Goal: Information Seeking & Learning: Check status

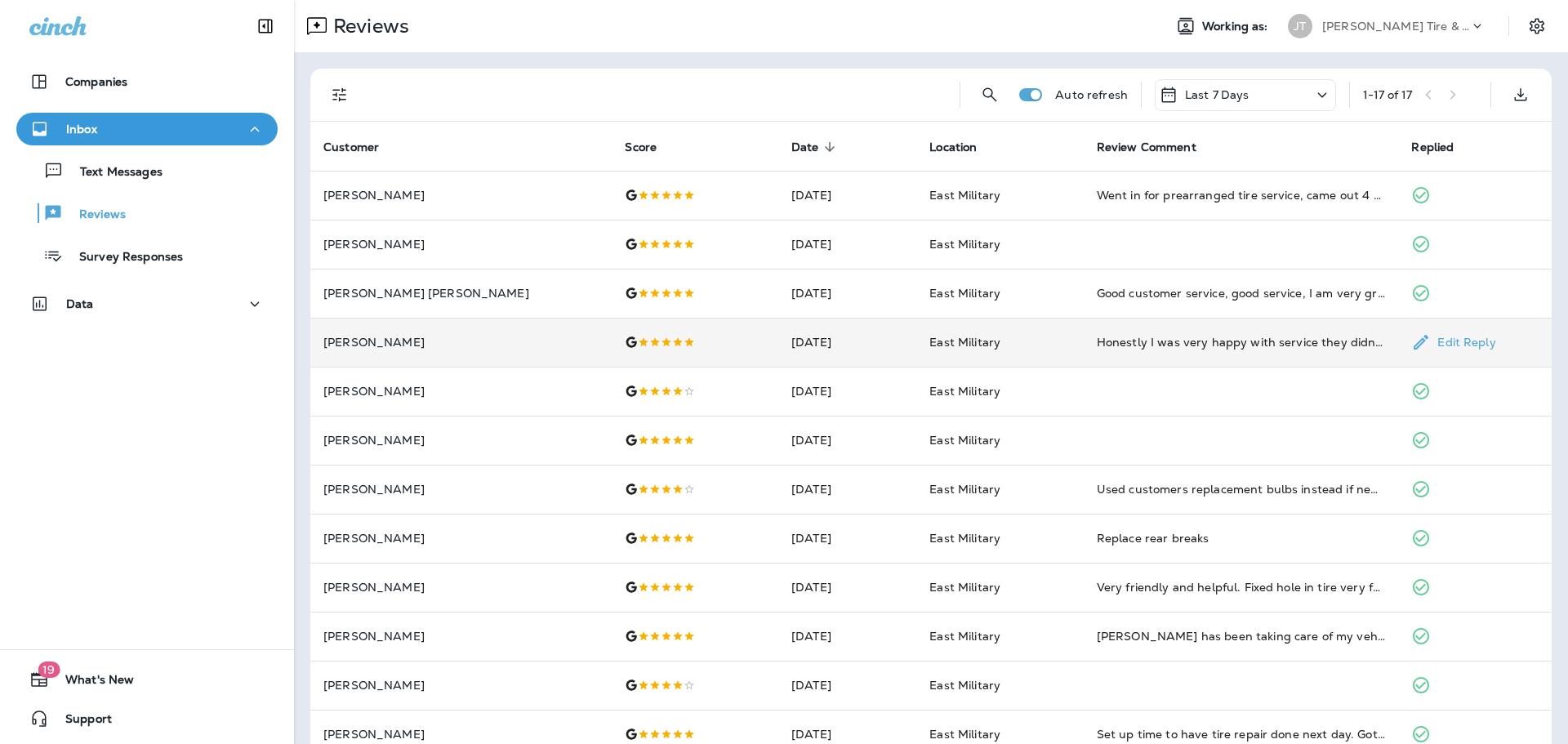
click at [1181, 350] on td "Honestly I was very happy with service they didn't have to but they fixed my bu…" at bounding box center [1241, 342] width 315 height 49
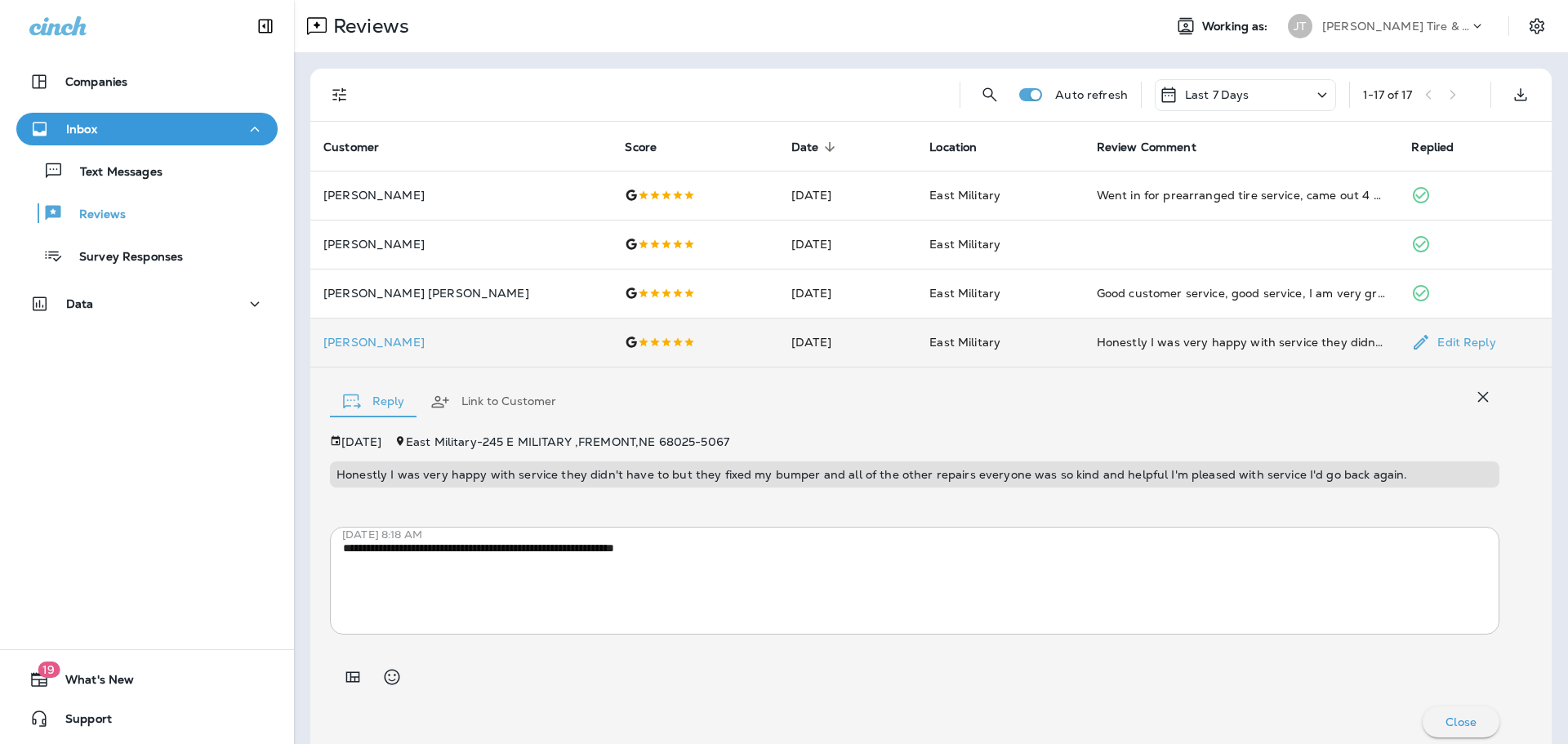
scroll to position [13, 0]
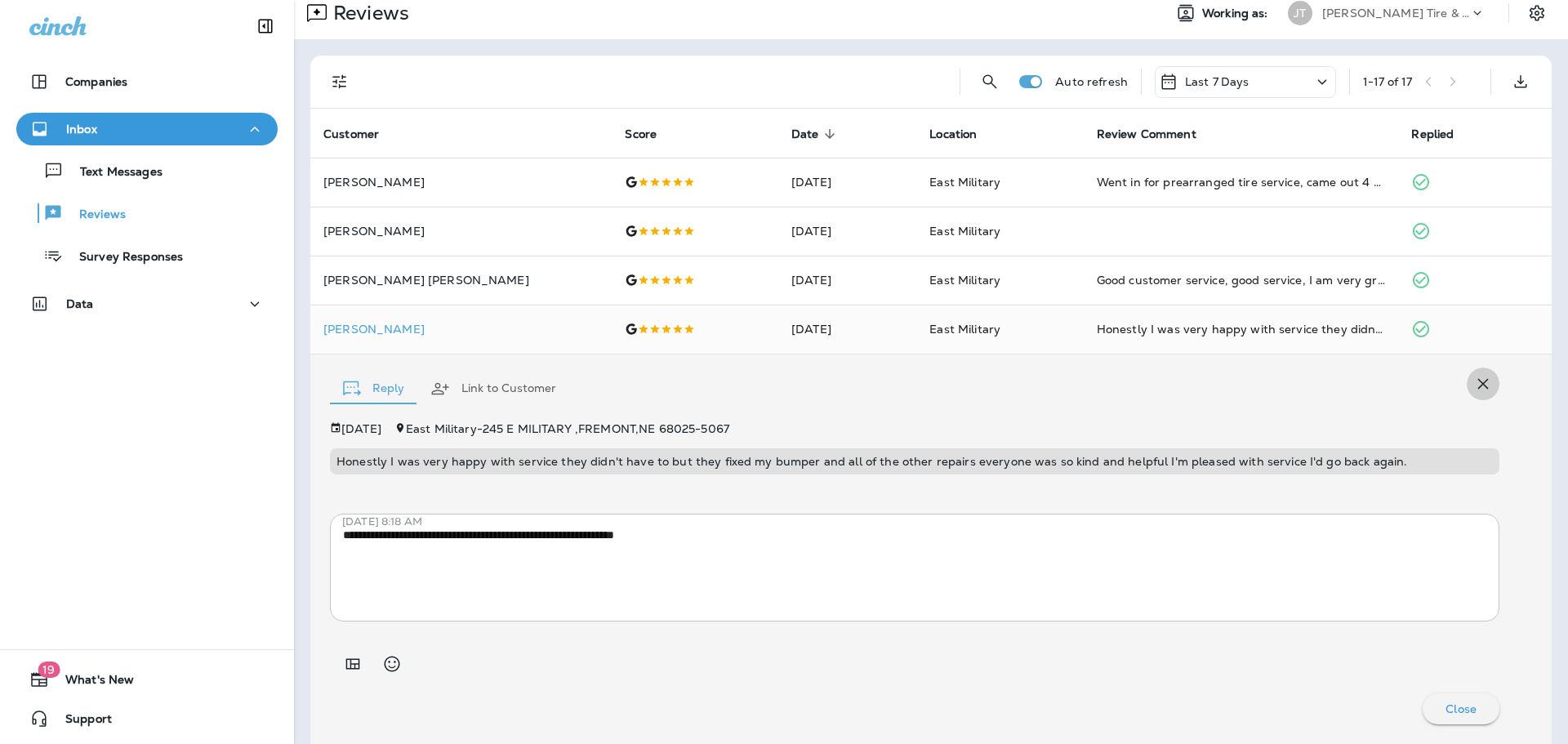
click at [1474, 384] on icon "button" at bounding box center [1484, 384] width 20 height 20
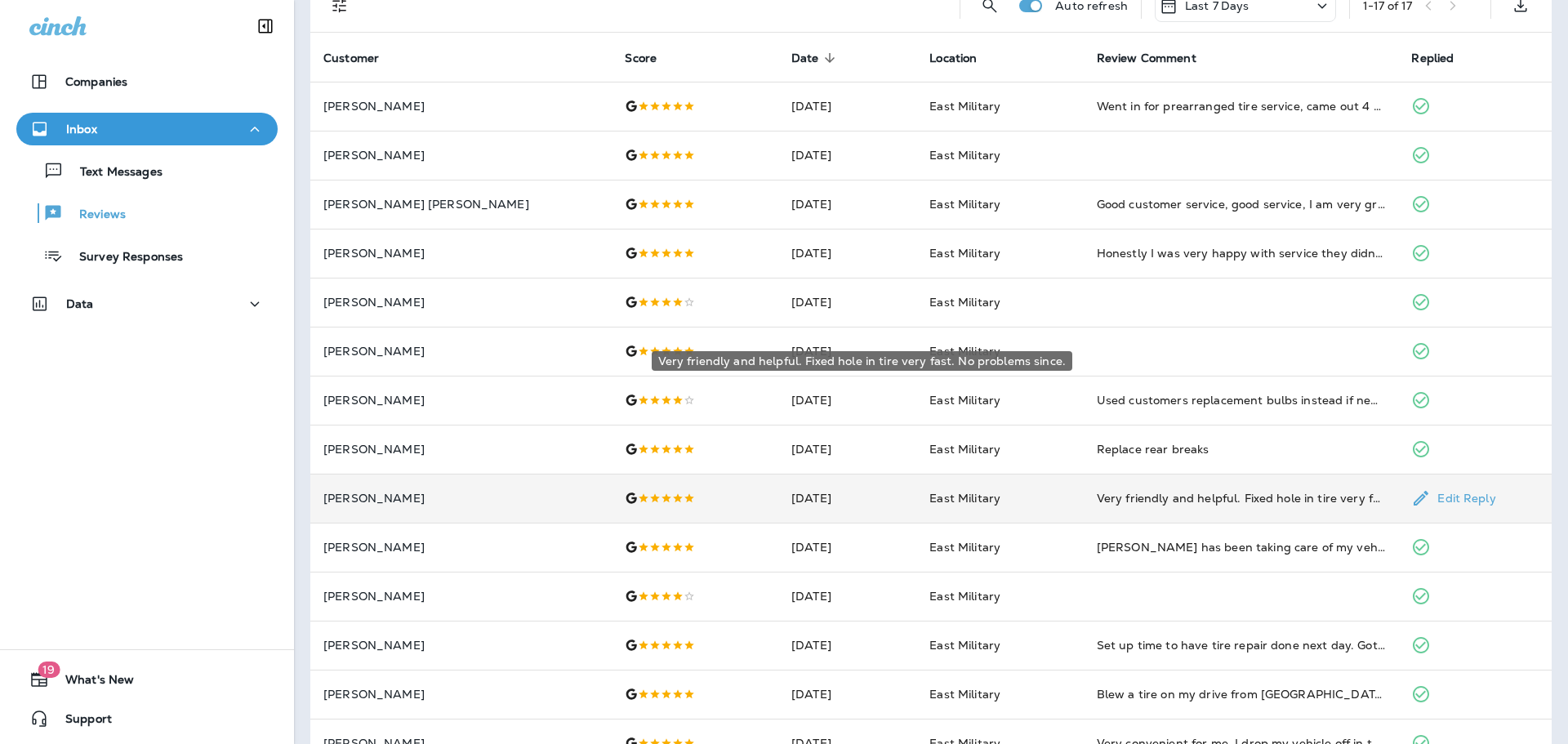
scroll to position [31, 0]
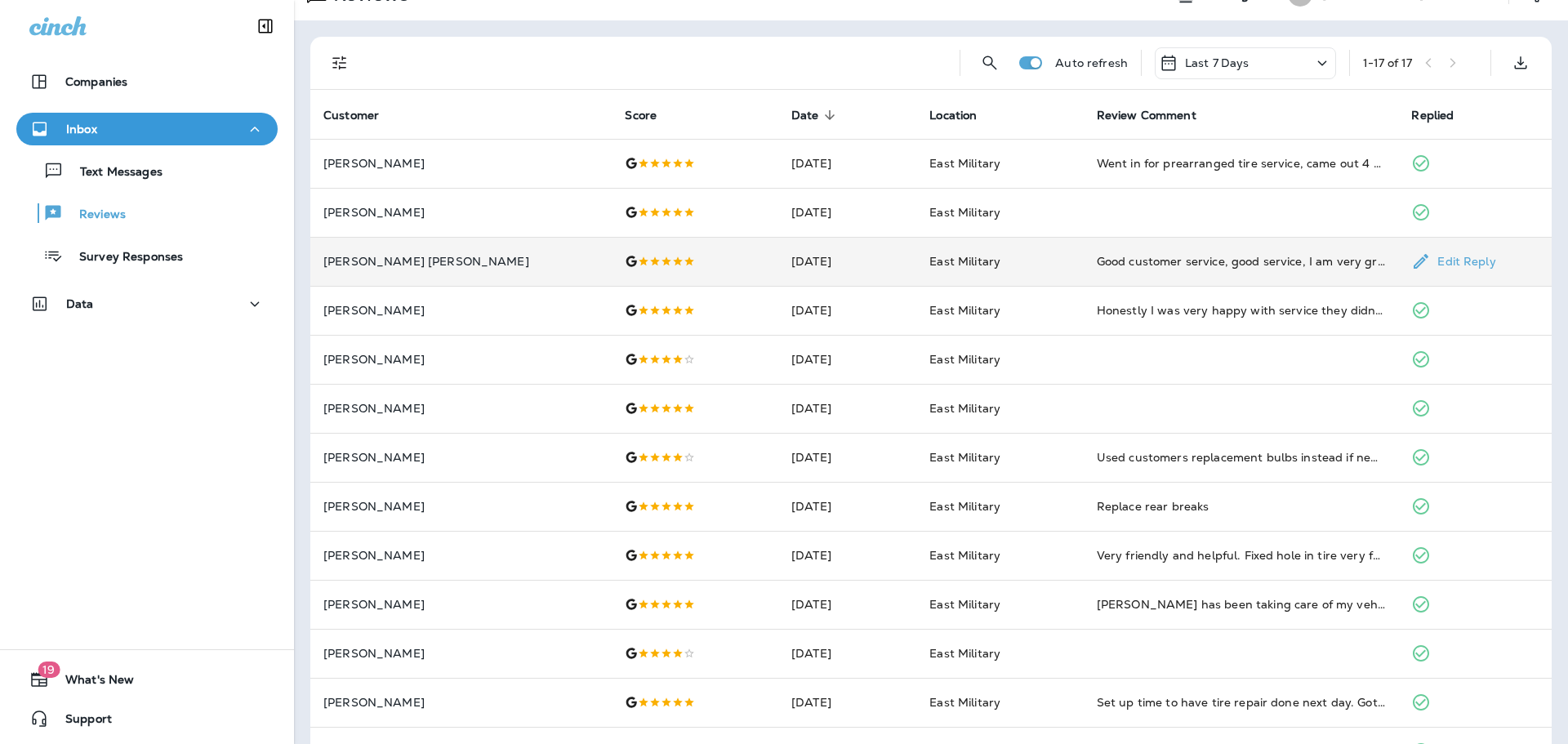
click at [1343, 264] on div "Good customer service, good service, I am very grateful." at bounding box center [1242, 261] width 289 height 16
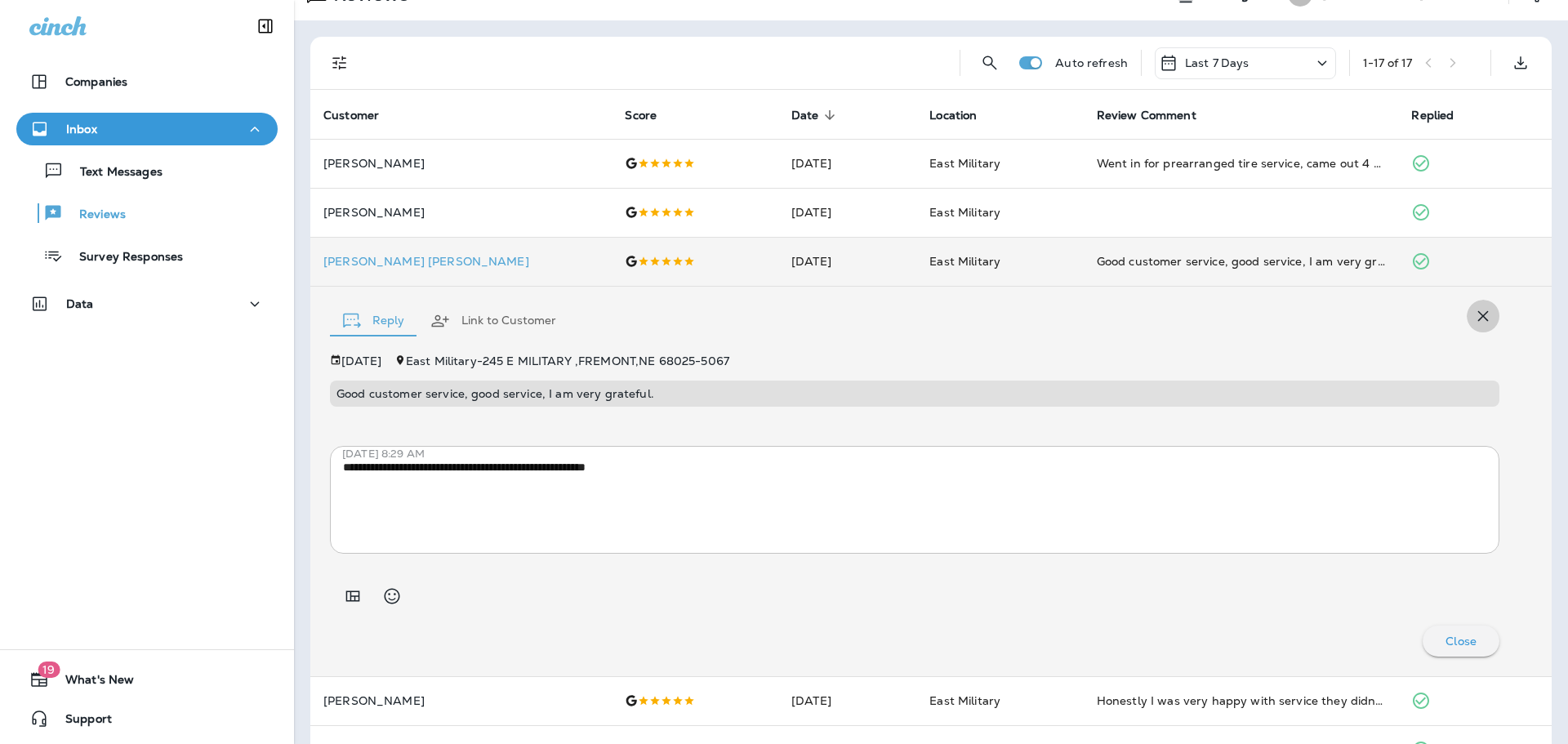
click at [1474, 316] on icon "button" at bounding box center [1484, 316] width 20 height 20
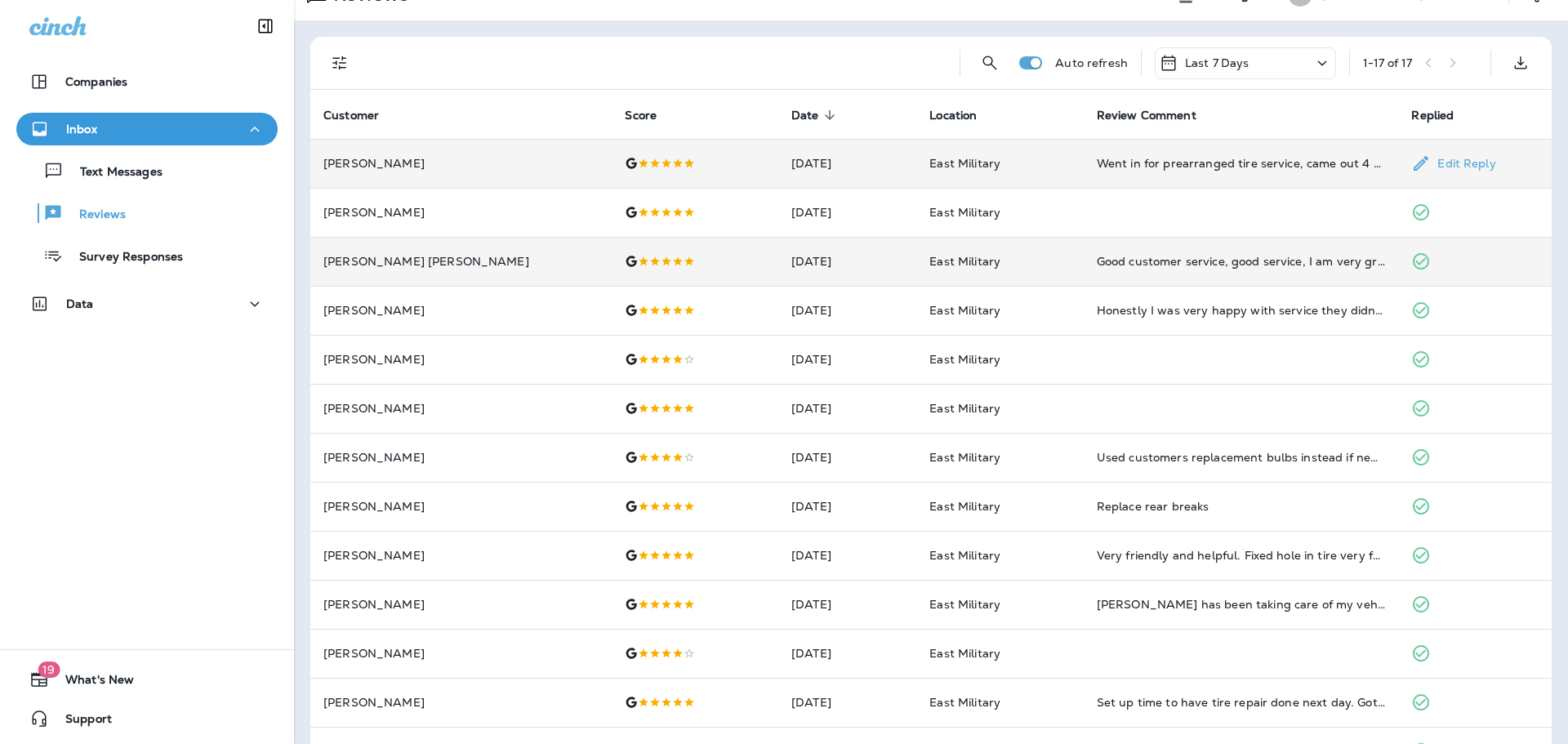
click at [1270, 177] on td "Went in for prearranged tire service, came out 4 hours later with new tires AND…" at bounding box center [1241, 163] width 315 height 49
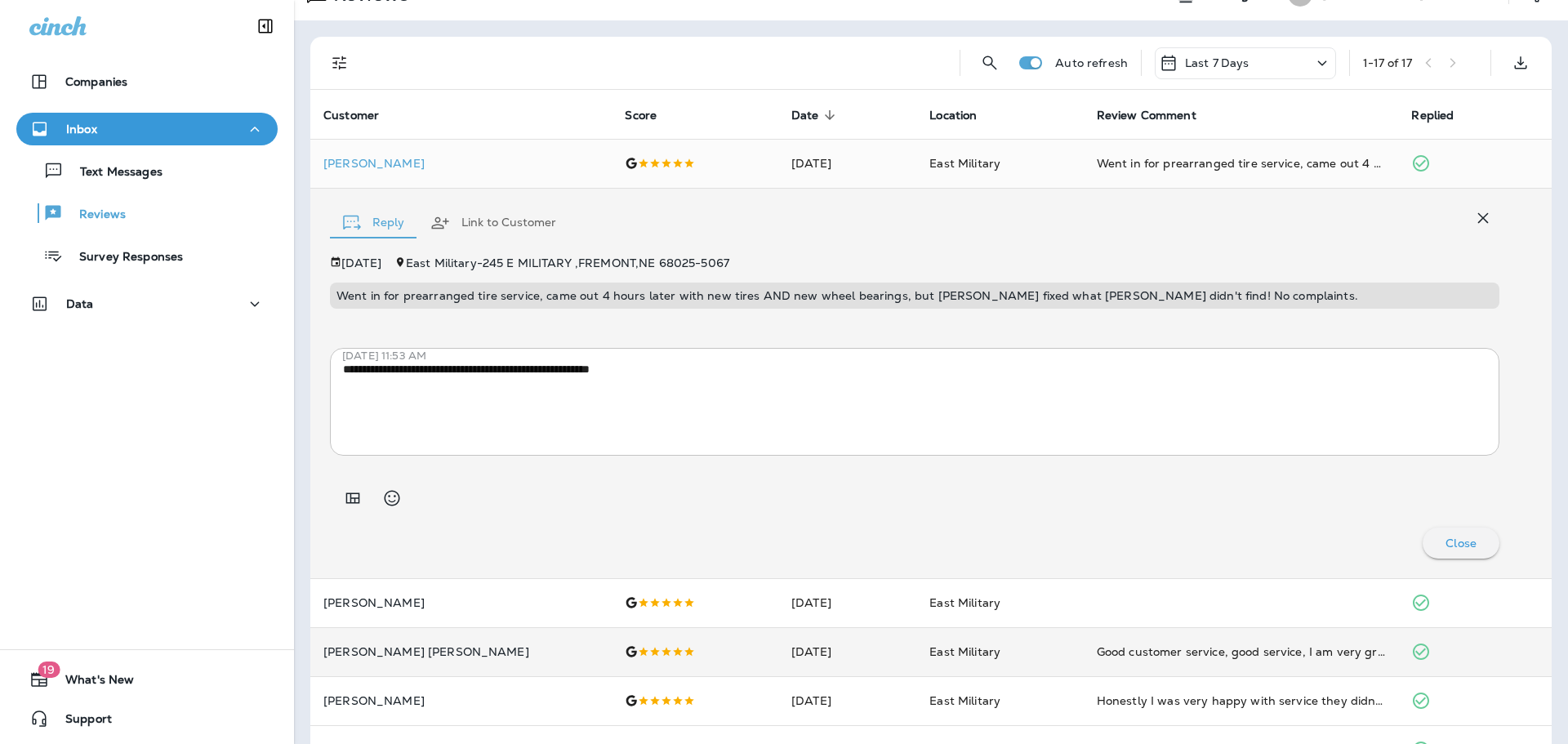
click at [1474, 222] on icon "button" at bounding box center [1484, 218] width 20 height 20
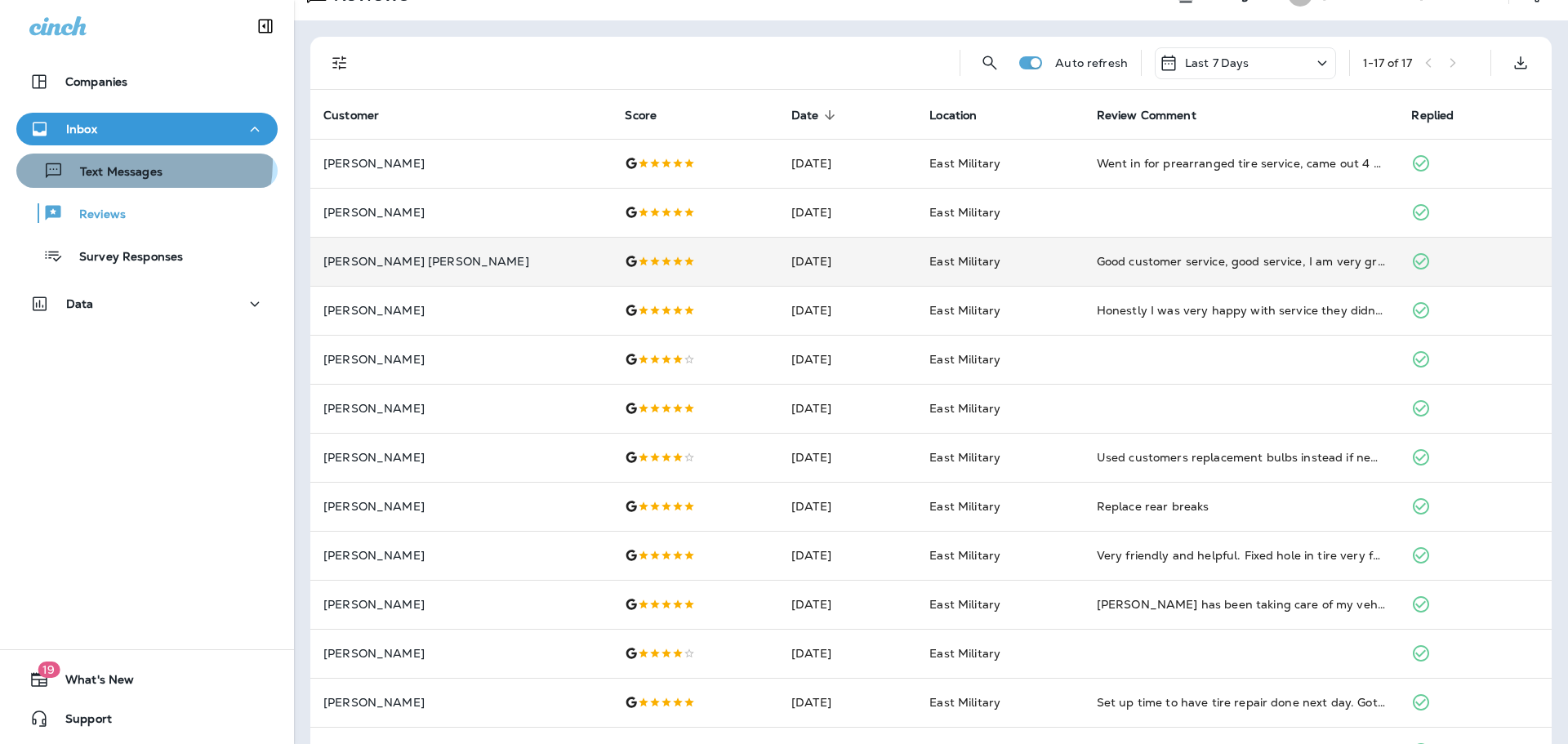
click at [132, 162] on div "Text Messages" at bounding box center [92, 170] width 140 height 24
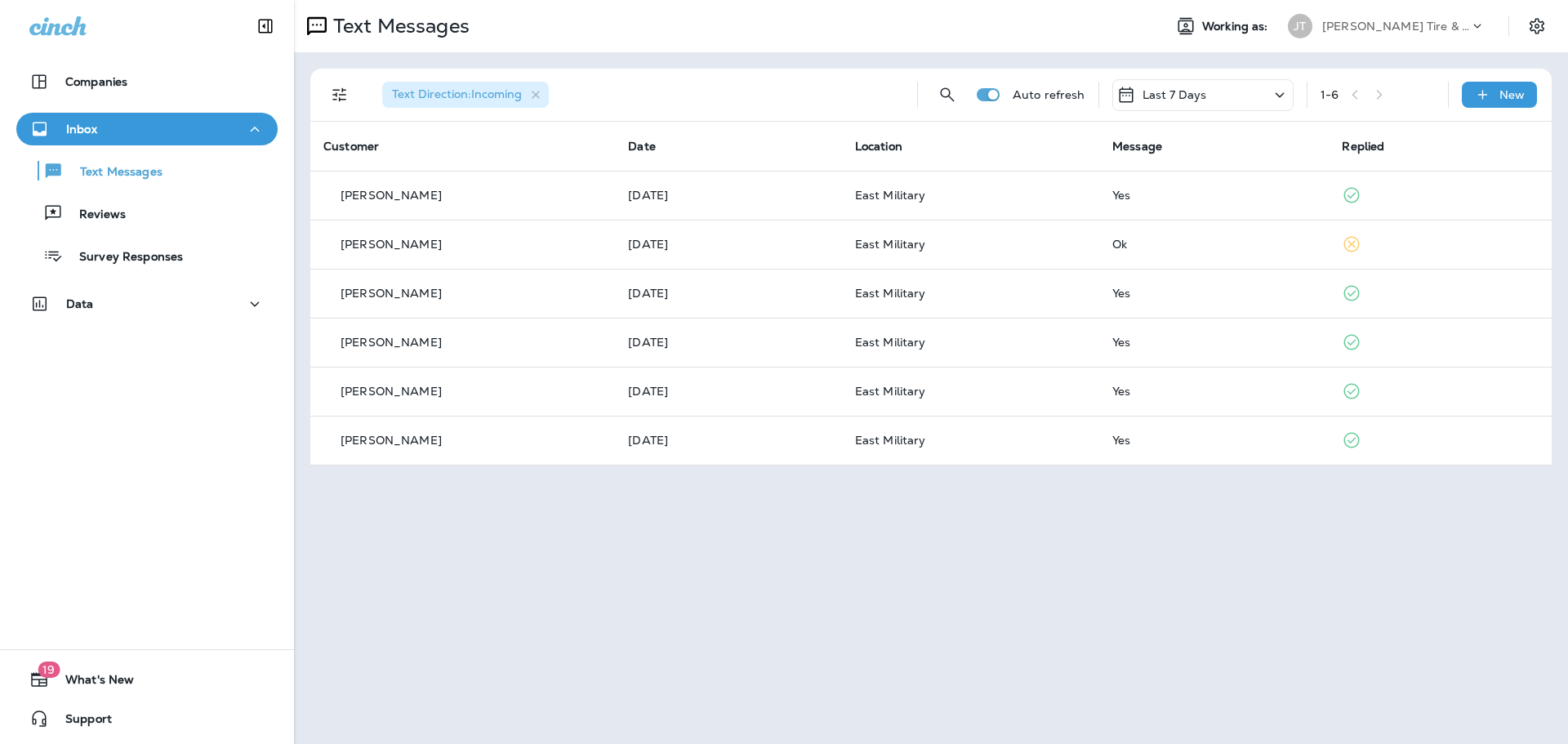
click at [1254, 101] on div "Last 7 Days" at bounding box center [1203, 94] width 181 height 31
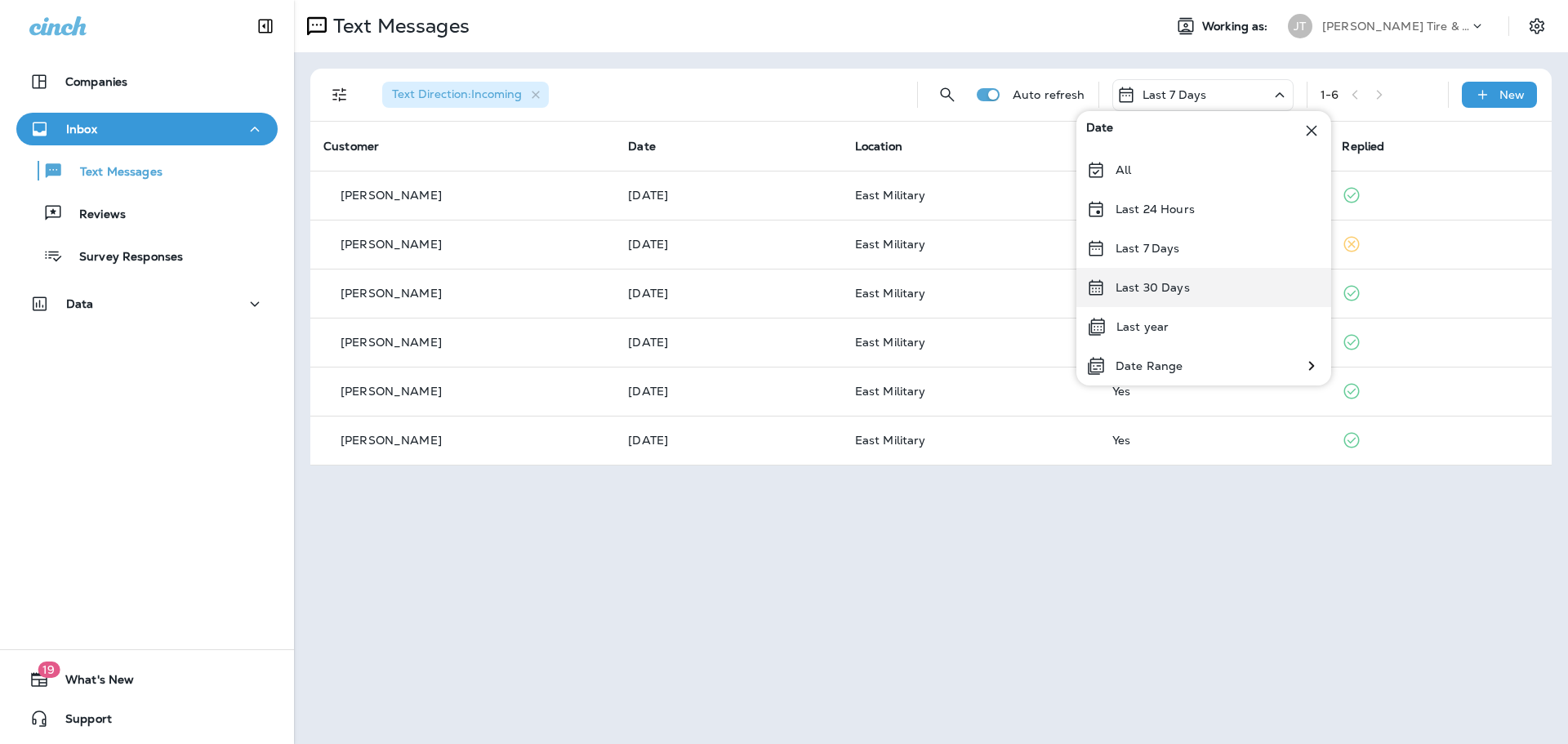
click at [1174, 276] on div "Last 30 Days" at bounding box center [1204, 287] width 255 height 39
